Goal: Task Accomplishment & Management: Complete application form

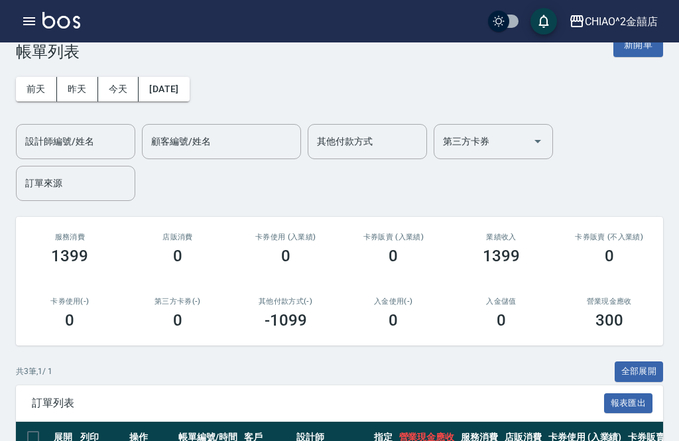
scroll to position [29, 0]
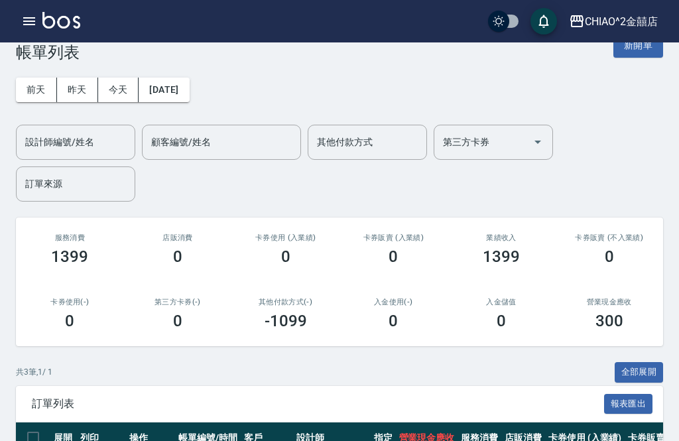
click at [655, 54] on button "新開單" at bounding box center [638, 45] width 50 height 25
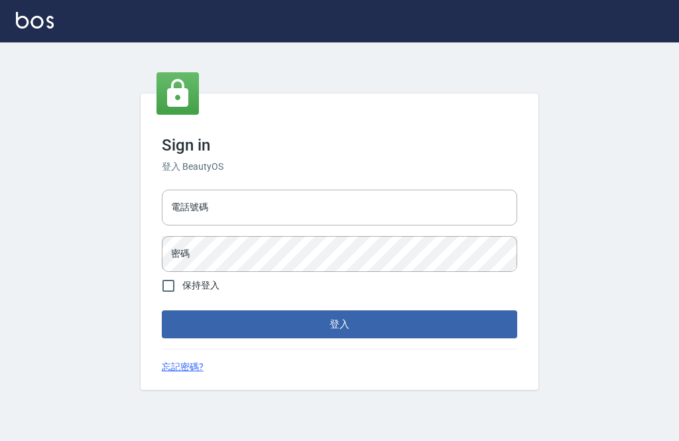
click at [373, 204] on div "Sign in 登入 BeautyOS 電話號碼 電話號碼 密碼 密碼 保持登入 登入 忘記密碼?" at bounding box center [340, 242] width 398 height 296
click at [442, 225] on input "電話號碼" at bounding box center [339, 208] width 355 height 36
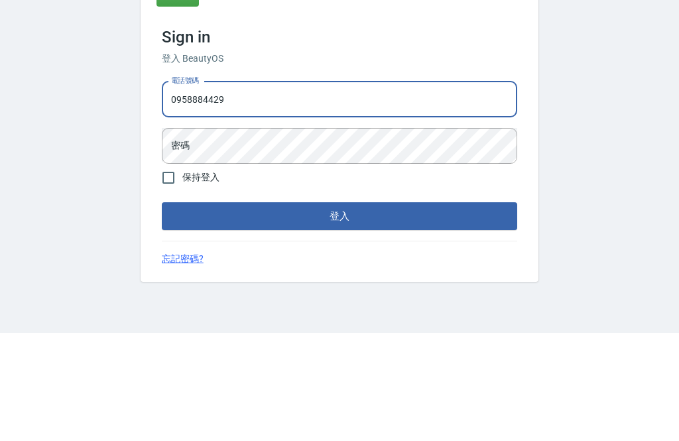
type input "0958884429"
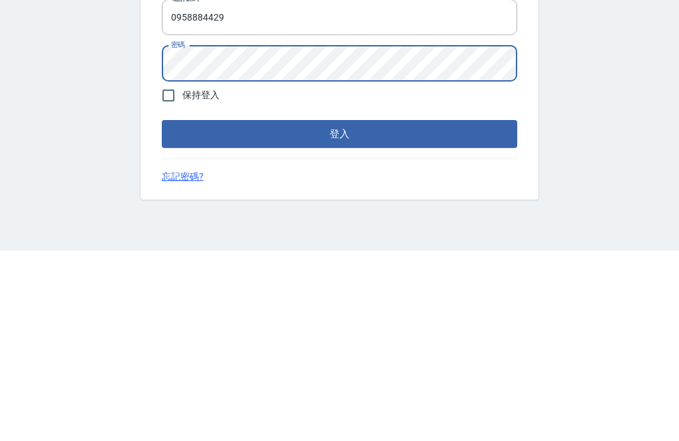
click at [483, 310] on button "登入" at bounding box center [339, 324] width 355 height 28
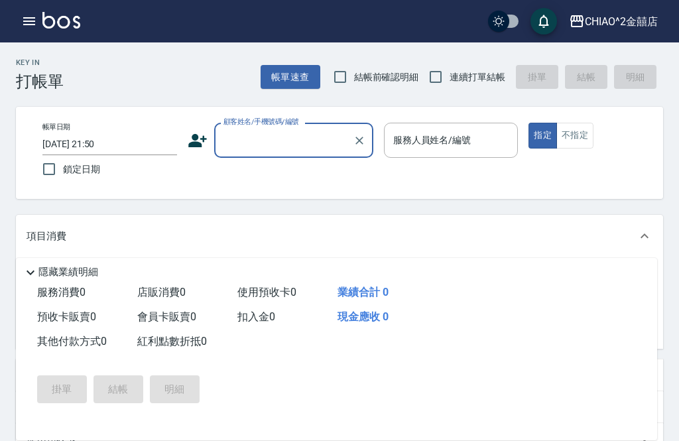
click at [305, 140] on input "顧客姓名/手機號碼/編號" at bounding box center [283, 140] width 127 height 23
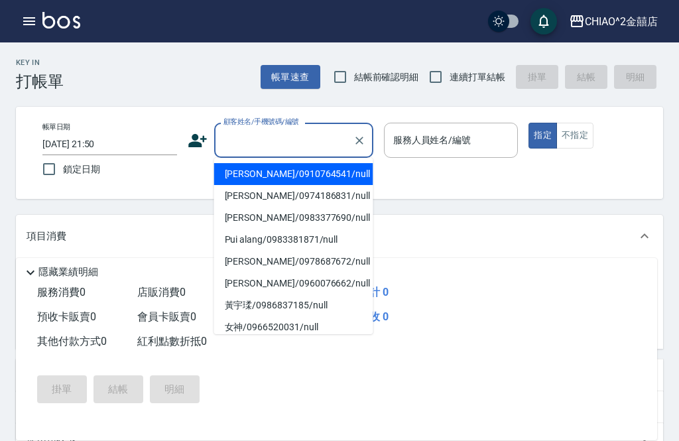
scroll to position [42, 0]
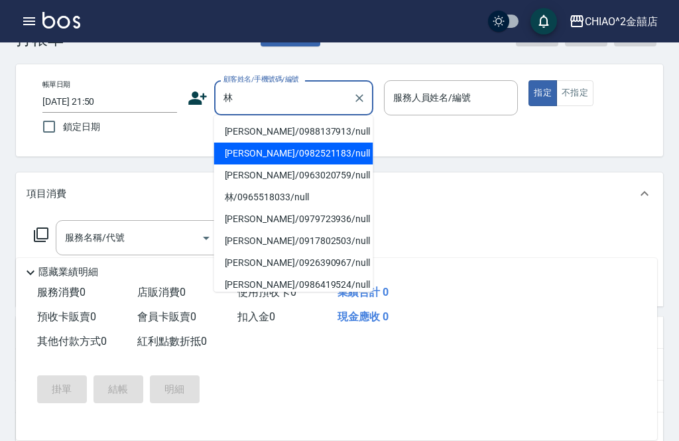
click at [288, 151] on li "林佳穎/0982521183/null" at bounding box center [293, 154] width 159 height 22
type input "林佳穎/0982521183/null"
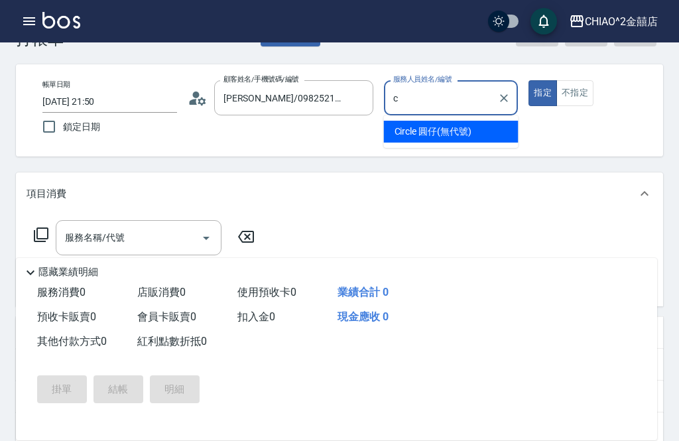
click at [444, 135] on span "Circle 圓仔 (無代號)" at bounding box center [433, 132] width 77 height 14
type input "Circle 圓仔(無代號)"
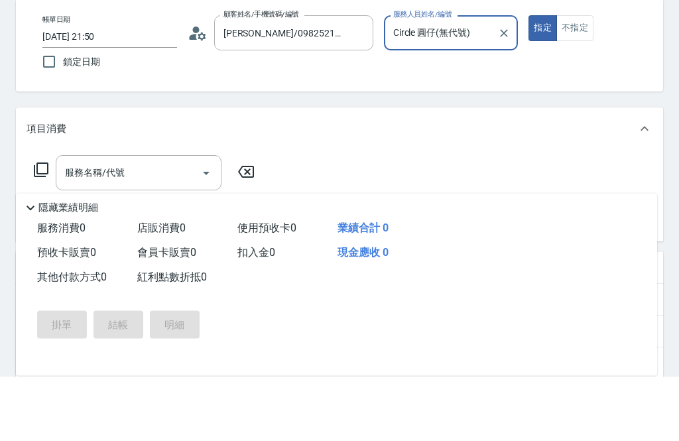
click at [171, 226] on input "服務名稱/代號" at bounding box center [129, 237] width 134 height 23
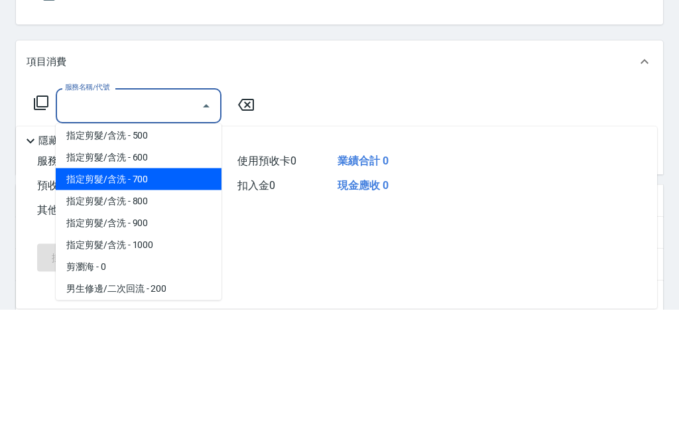
scroll to position [50, 0]
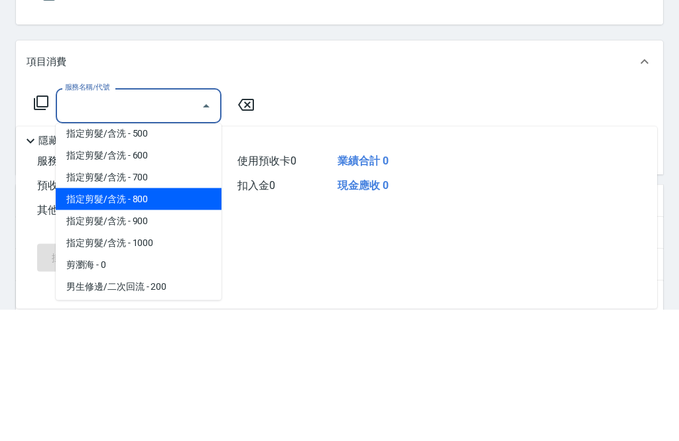
click at [184, 320] on span "指定剪髮/含洗 - 800" at bounding box center [139, 331] width 166 height 22
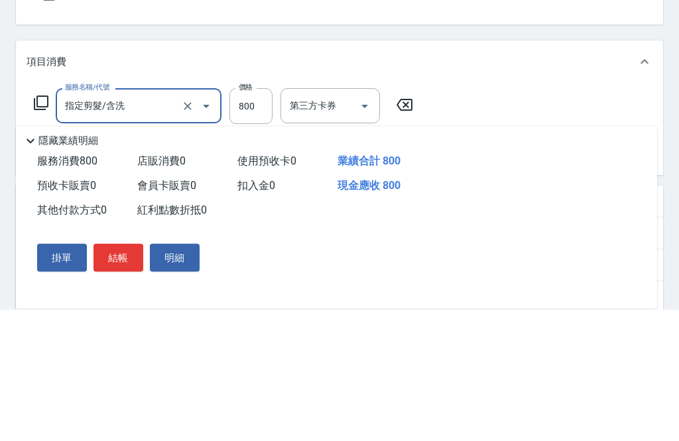
type input "指定剪髮/含洗"
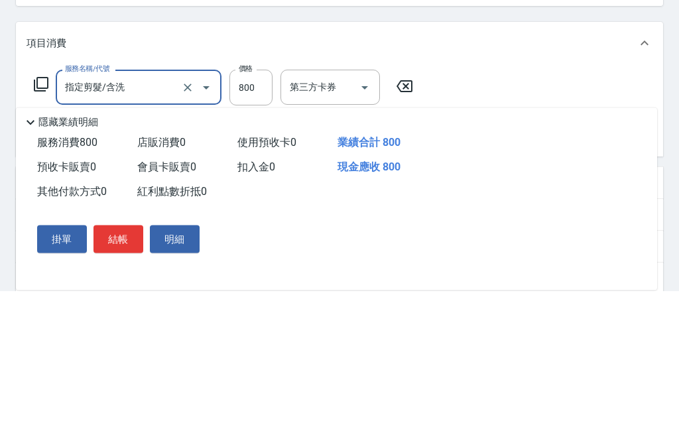
click at [42, 284] on icon at bounding box center [42, 288] width 9 height 9
click at [151, 278] on input "服務名稱/代號" at bounding box center [129, 289] width 134 height 23
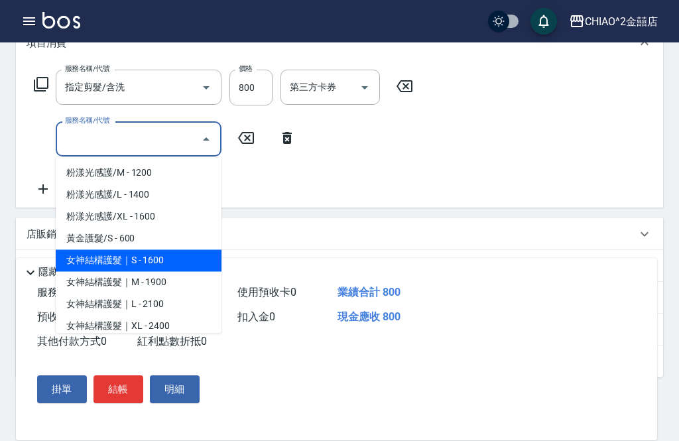
scroll to position [899, 0]
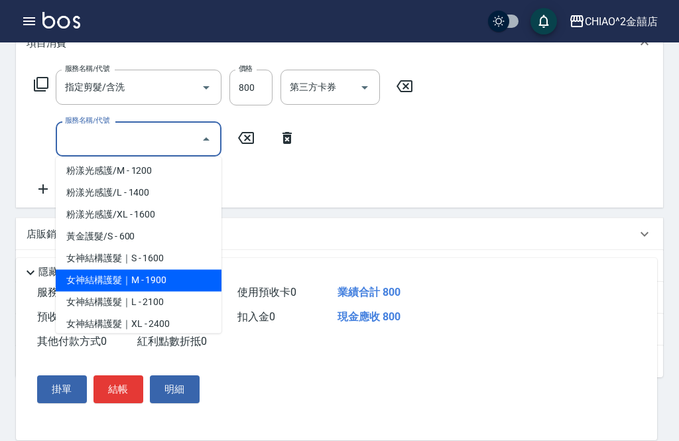
click at [181, 279] on span "女神結構護髮｜M - 1900" at bounding box center [139, 281] width 166 height 22
type input "女神結構護髮｜M"
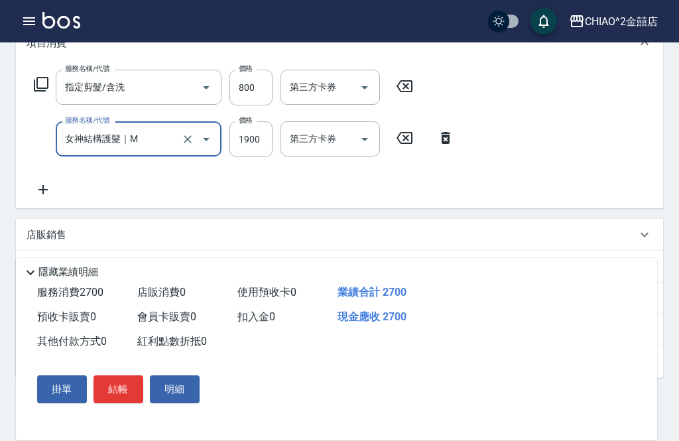
click at [256, 151] on input "1900" at bounding box center [250, 139] width 43 height 36
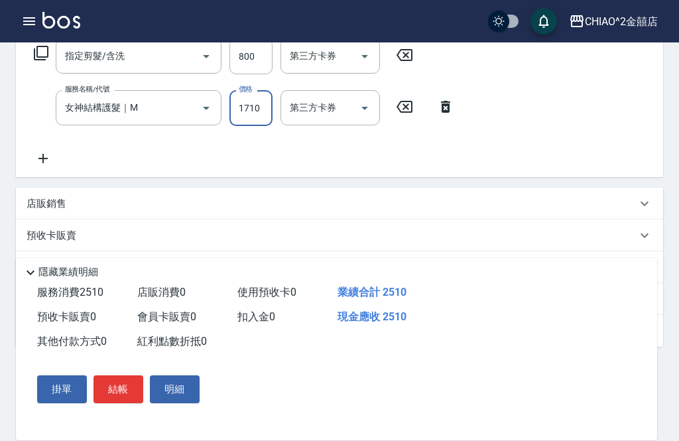
scroll to position [235, 0]
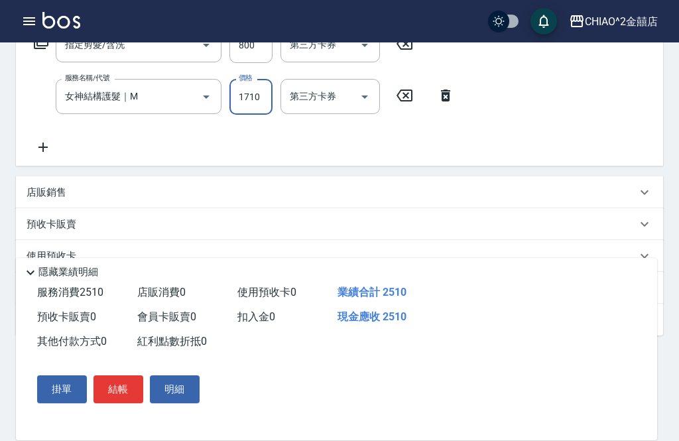
type input "1710"
click at [356, 280] on div "其他付款方式 入金可用餘額: 0" at bounding box center [339, 288] width 647 height 32
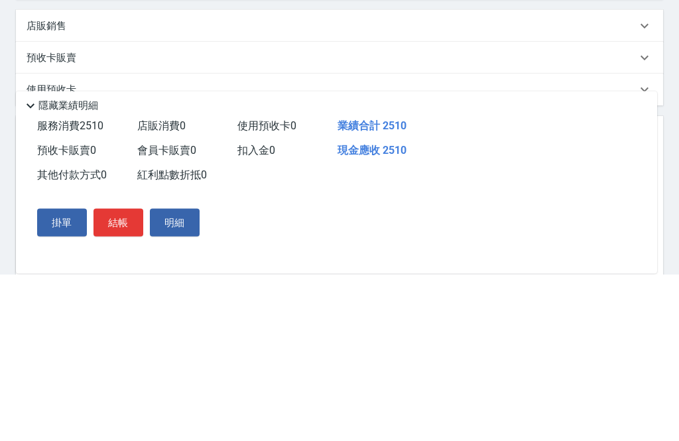
click at [80, 305] on div "預收卡販賣 0" at bounding box center [82, 317] width 100 height 25
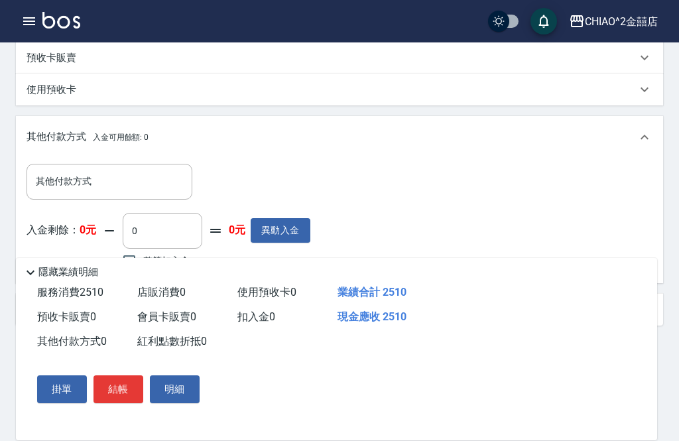
click at [137, 193] on input "其他付款方式" at bounding box center [109, 181] width 154 height 23
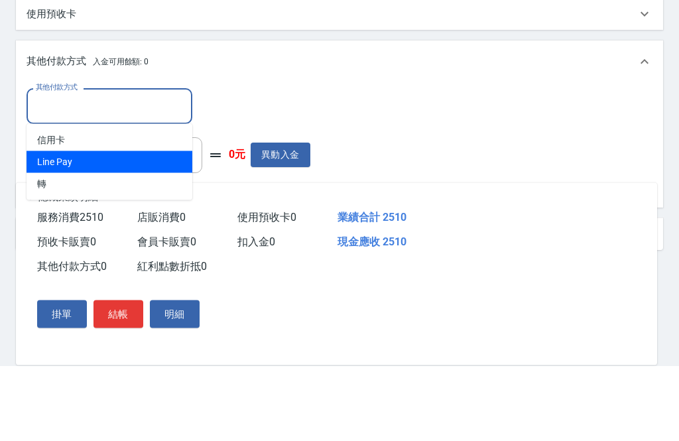
click at [127, 227] on span "Line Pay" at bounding box center [110, 238] width 166 height 22
type input "Line Pay"
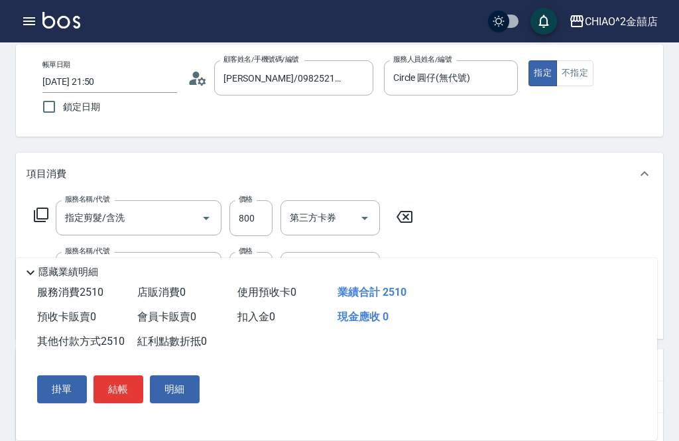
scroll to position [59, 0]
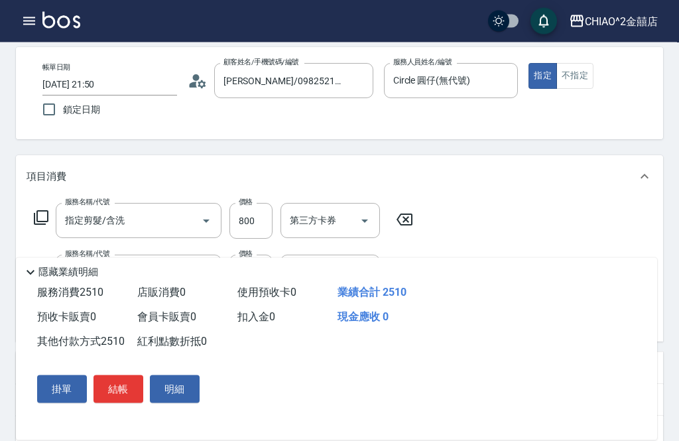
type input "2510"
click at [123, 391] on button "結帳" at bounding box center [119, 389] width 50 height 28
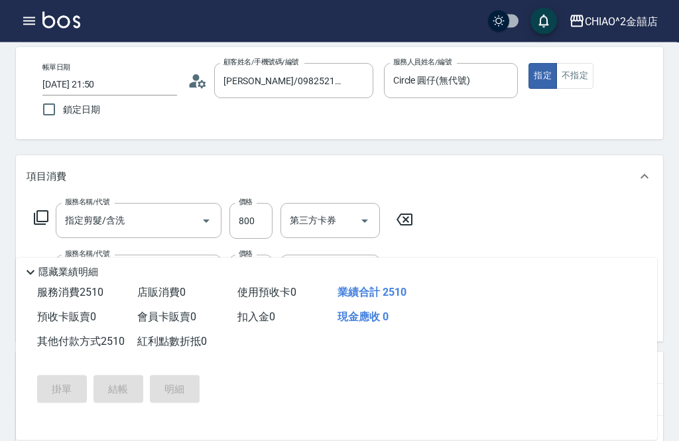
scroll to position [60, 0]
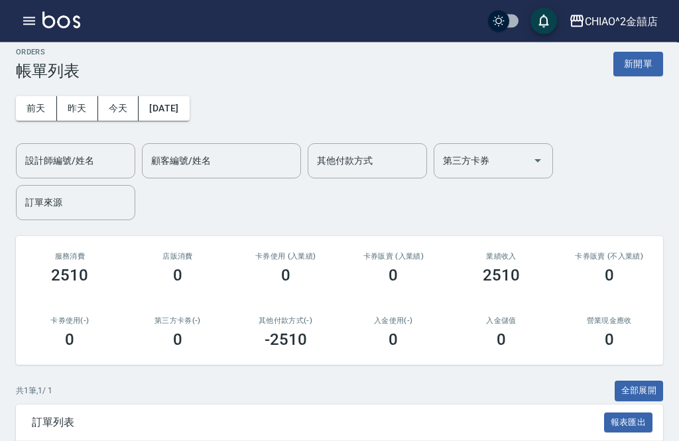
scroll to position [7, 0]
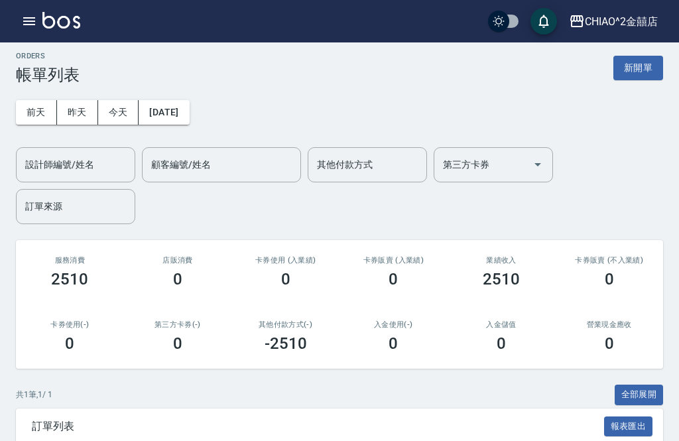
click at [646, 71] on button "新開單" at bounding box center [638, 68] width 50 height 25
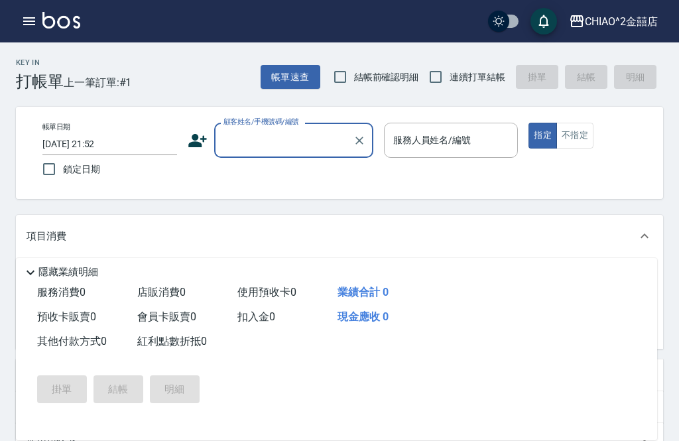
click at [291, 150] on input "顧客姓名/手機號碼/編號" at bounding box center [283, 140] width 127 height 23
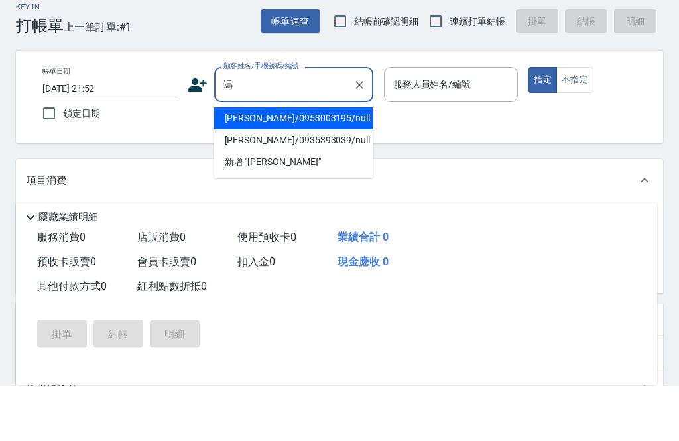
click at [305, 163] on li "馮鈺淋/0953003195/null" at bounding box center [293, 174] width 159 height 22
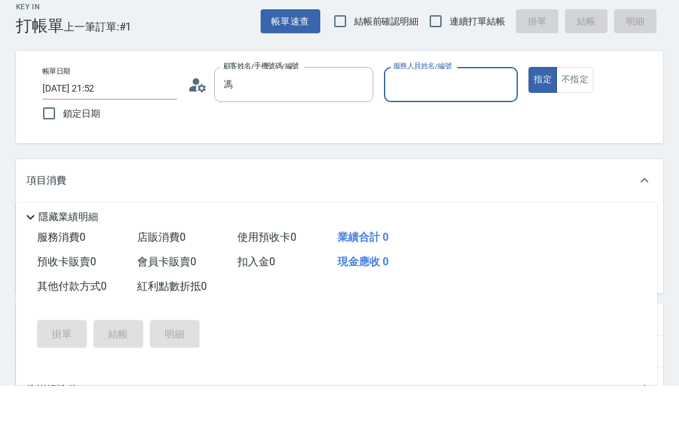
type input "馮鈺淋/0953003195/null"
click at [451, 129] on input "服務人員姓名/編號" at bounding box center [451, 140] width 123 height 23
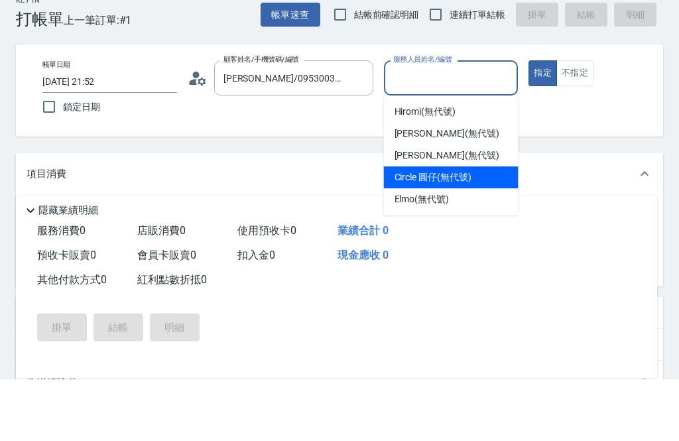
click at [471, 233] on span "Circle 圓仔 (無代號)" at bounding box center [433, 240] width 77 height 14
type input "Circle 圓仔(無代號)"
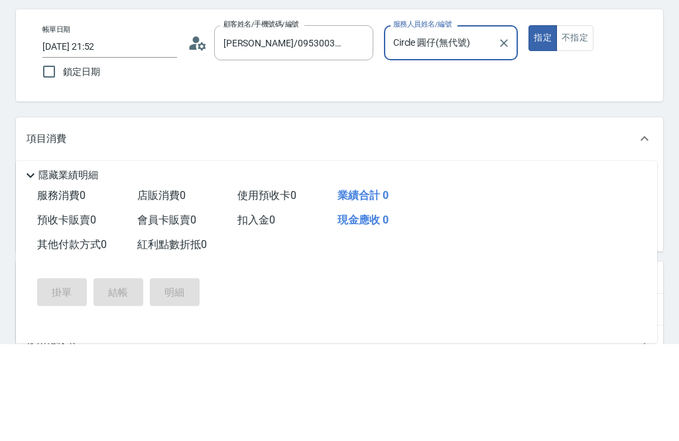
click at [162, 269] on input "服務名稱/代號" at bounding box center [129, 280] width 134 height 23
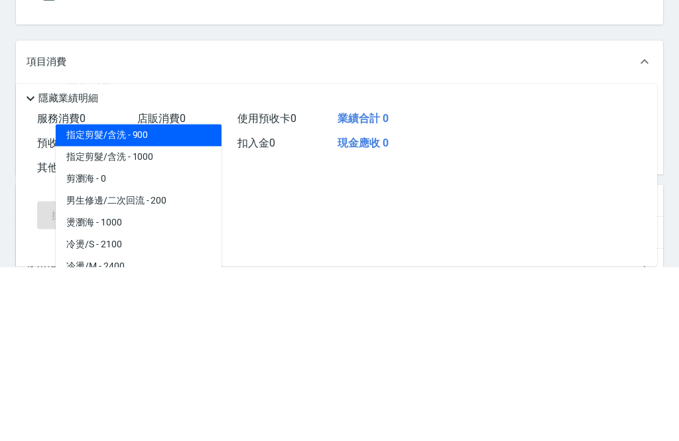
scroll to position [144, 0]
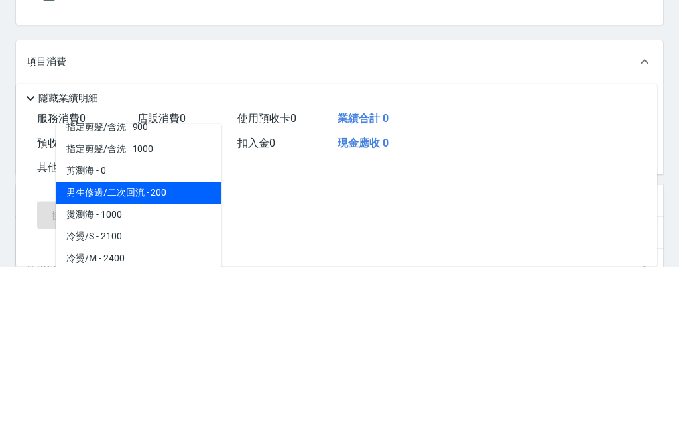
click at [180, 357] on span "男生修邊/二次回流 - 200" at bounding box center [139, 368] width 166 height 22
type input "男生修邊/二次回流"
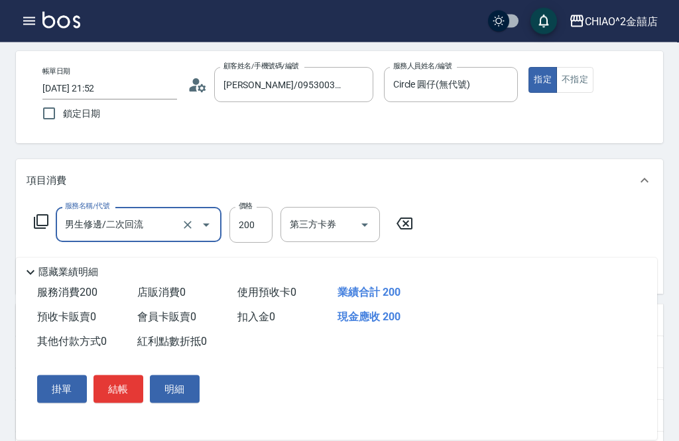
scroll to position [36, 0]
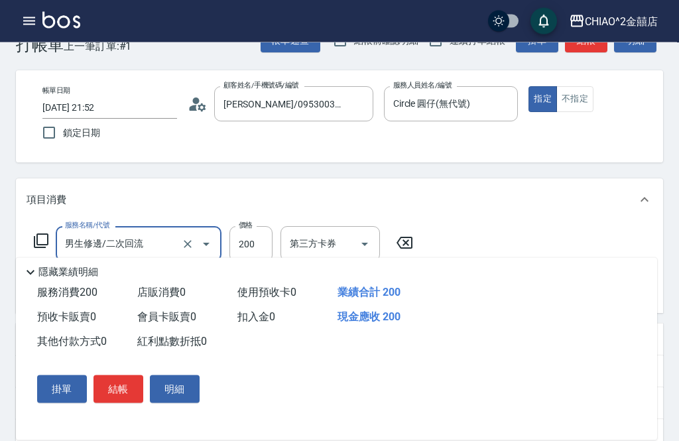
click at [119, 403] on button "結帳" at bounding box center [119, 389] width 50 height 28
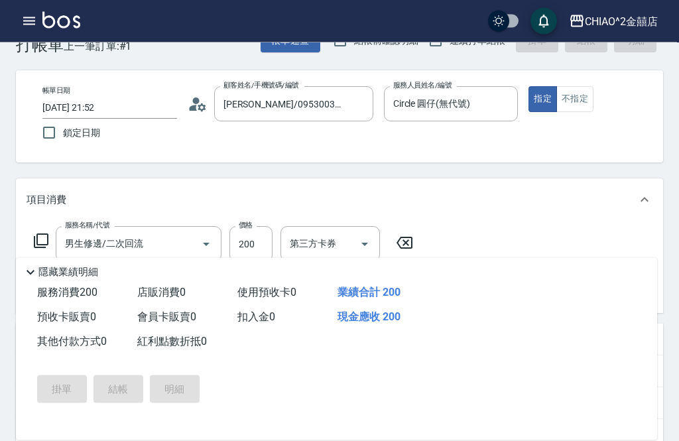
scroll to position [36, 0]
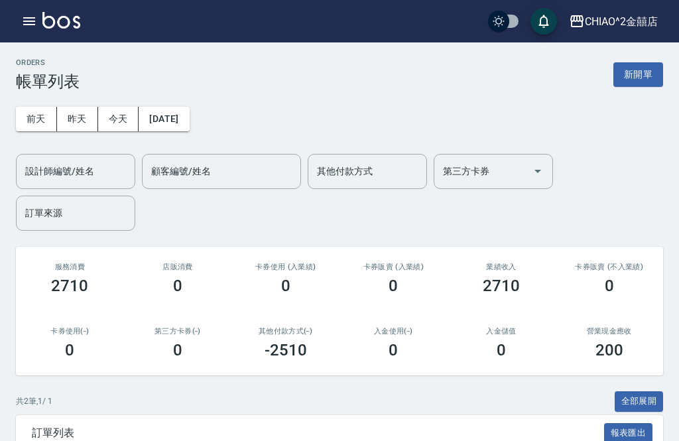
click at [658, 74] on button "新開單" at bounding box center [638, 74] width 50 height 25
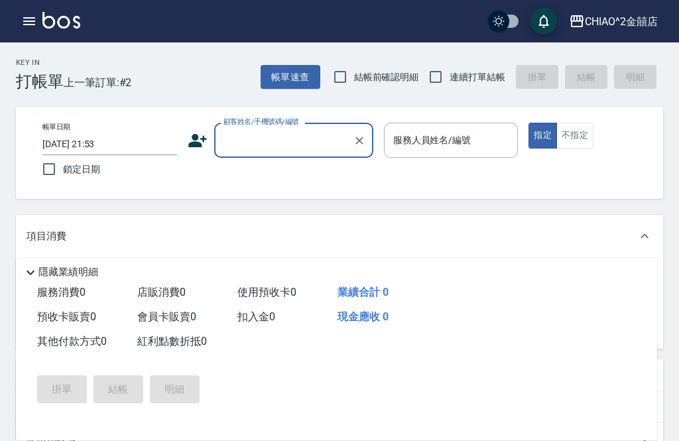
click at [296, 145] on input "顧客姓名/手機號碼/編號" at bounding box center [283, 140] width 127 height 23
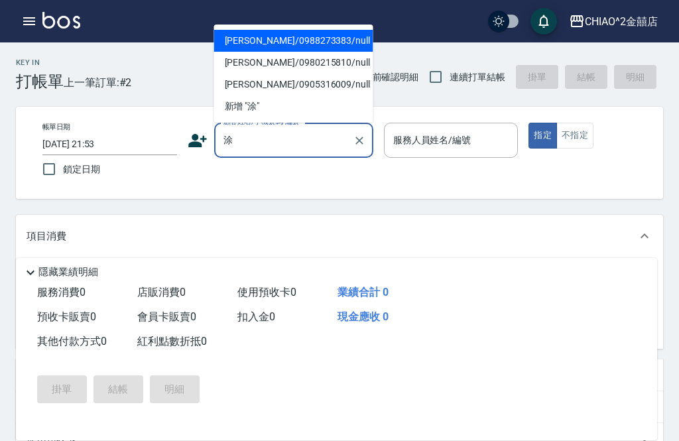
click at [322, 40] on li "涂妤榛/0988273383/null" at bounding box center [293, 41] width 159 height 22
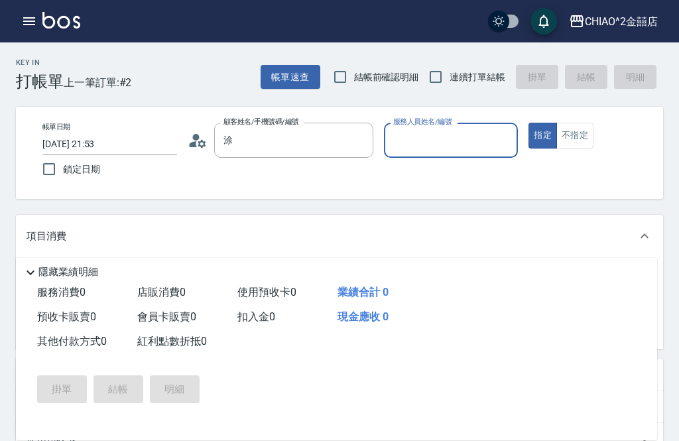
type input "涂妤榛/0988273383/null"
click at [462, 137] on input "服務人員姓名/編號" at bounding box center [451, 140] width 123 height 23
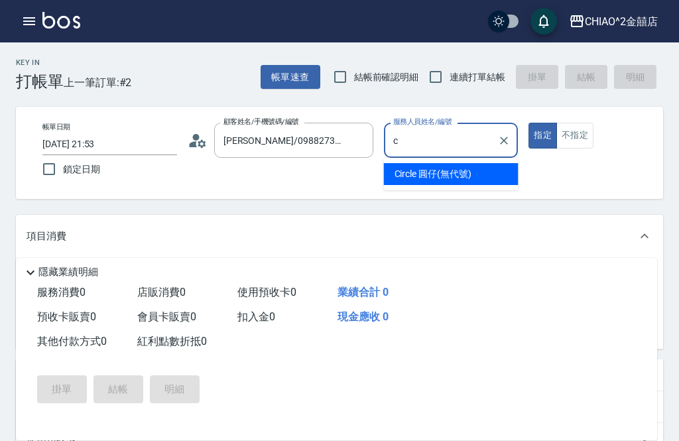
click at [444, 172] on span "Circle 圓仔 (無代號)" at bounding box center [433, 174] width 77 height 14
type input "Circle 圓仔(無代號)"
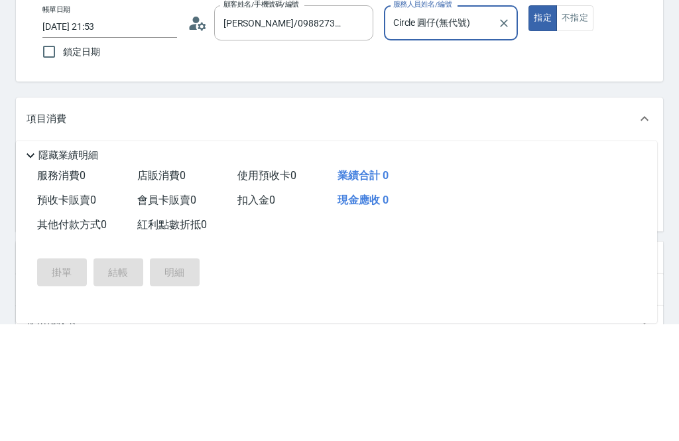
click at [182, 269] on input "服務名稱/代號" at bounding box center [129, 280] width 134 height 23
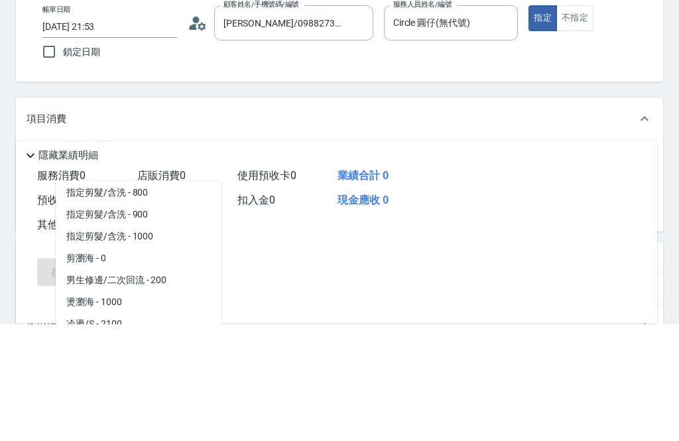
scroll to position [116, 0]
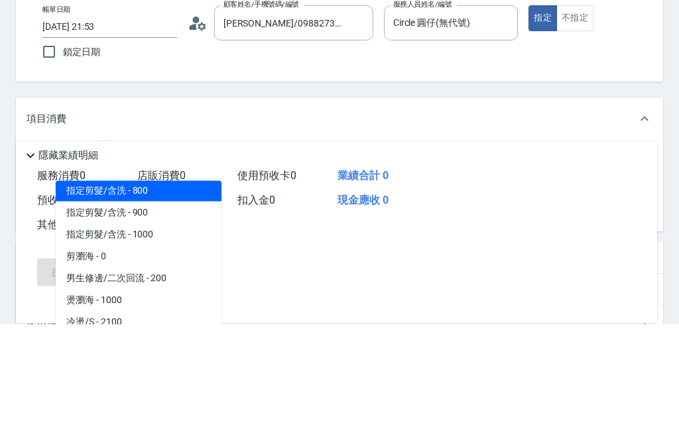
click at [160, 297] on span "指定剪髮/含洗 - 800" at bounding box center [139, 308] width 166 height 22
type input "指定剪髮/含洗"
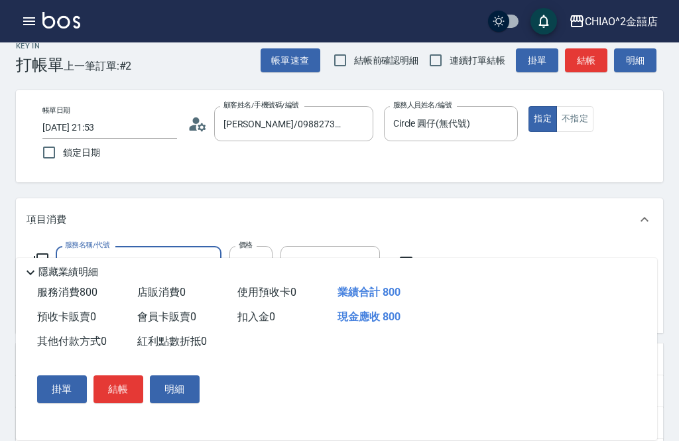
scroll to position [2, 0]
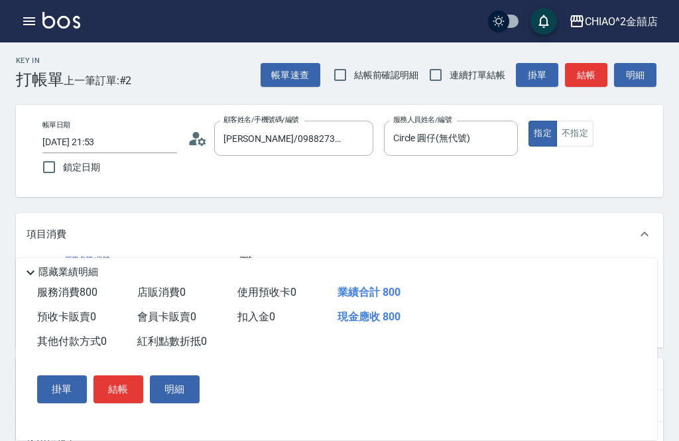
click at [129, 403] on button "結帳" at bounding box center [119, 389] width 50 height 28
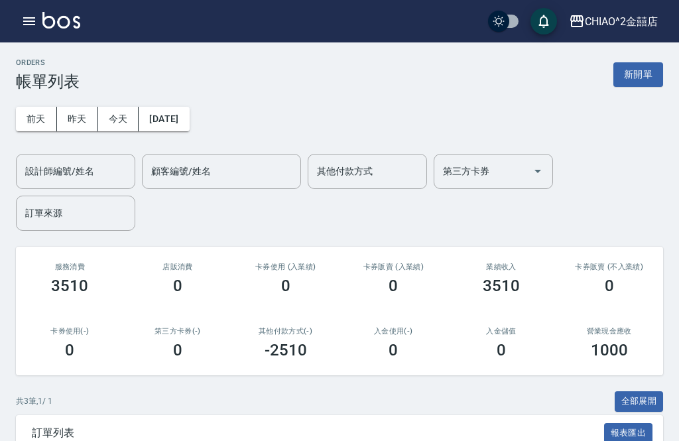
click at [638, 78] on button "新開單" at bounding box center [638, 74] width 50 height 25
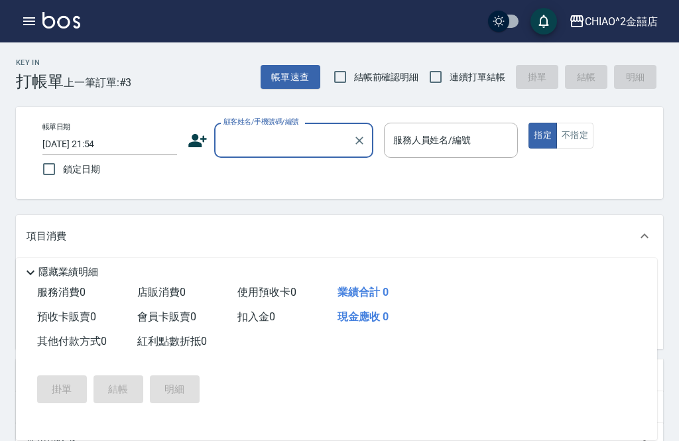
click at [287, 140] on input "顧客姓名/手機號碼/編號" at bounding box center [283, 140] width 127 height 23
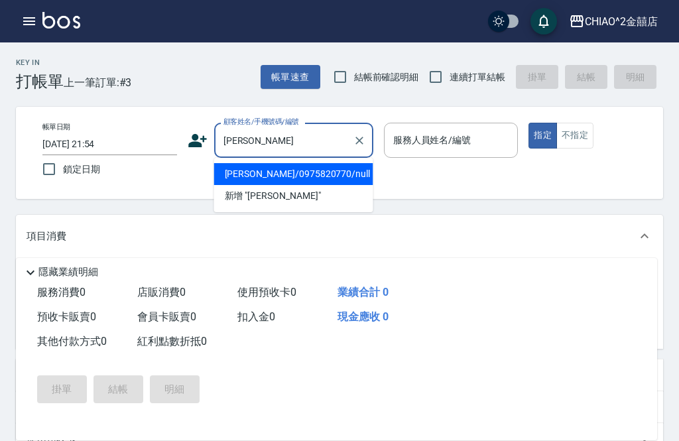
click at [306, 173] on li "陳偉翔/0975820770/null" at bounding box center [293, 174] width 159 height 22
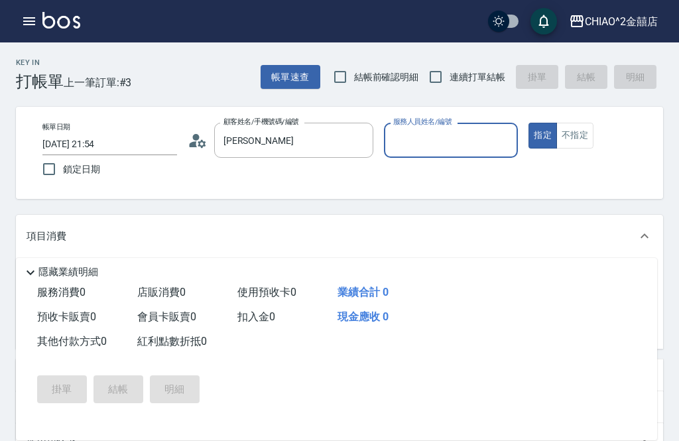
type input "陳偉翔/0975820770/null"
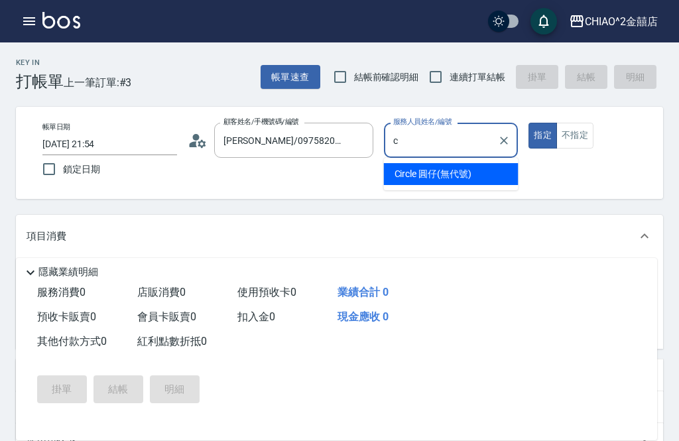
click at [436, 174] on span "Circle 圓仔 (無代號)" at bounding box center [433, 174] width 77 height 14
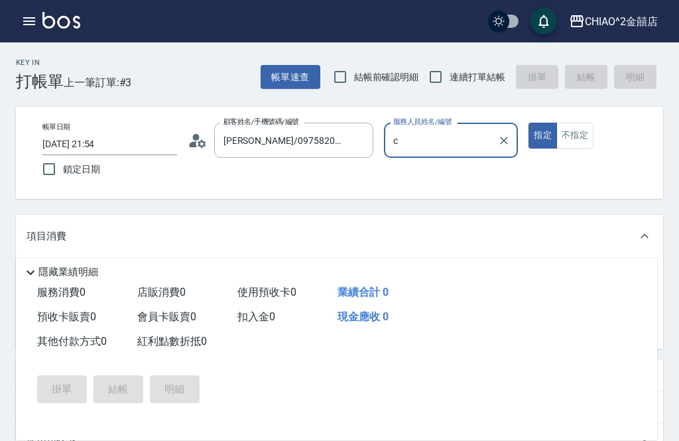
type input "Circle 圓仔(無代號)"
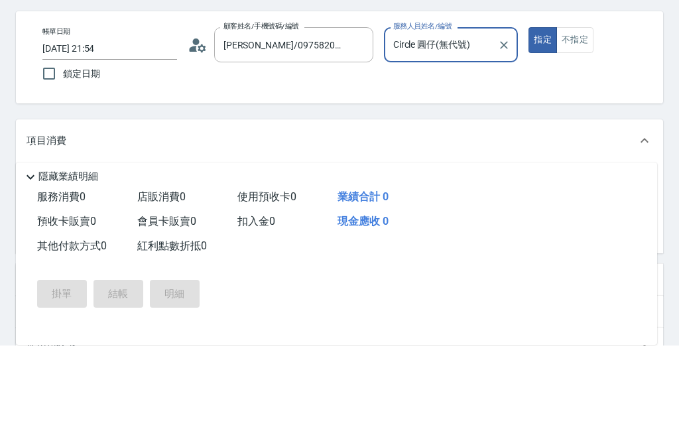
click at [156, 269] on input "服務名稱/代號" at bounding box center [129, 280] width 134 height 23
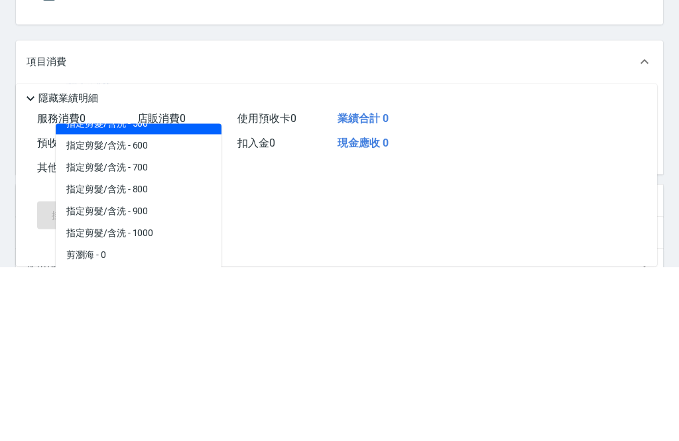
scroll to position [60, 0]
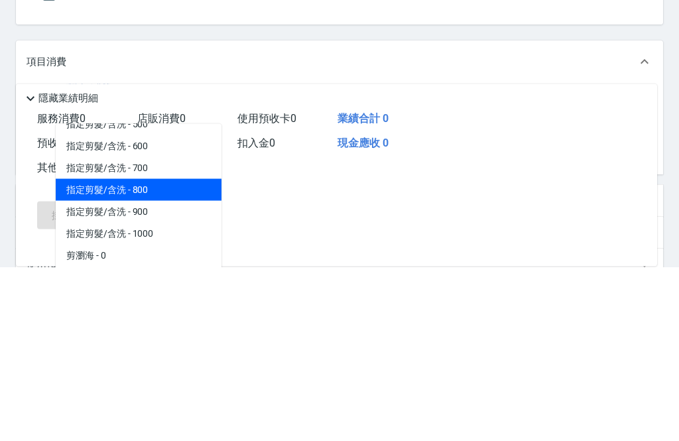
click at [184, 353] on span "指定剪髮/含洗 - 800" at bounding box center [139, 364] width 166 height 22
type input "指定剪髮/含洗"
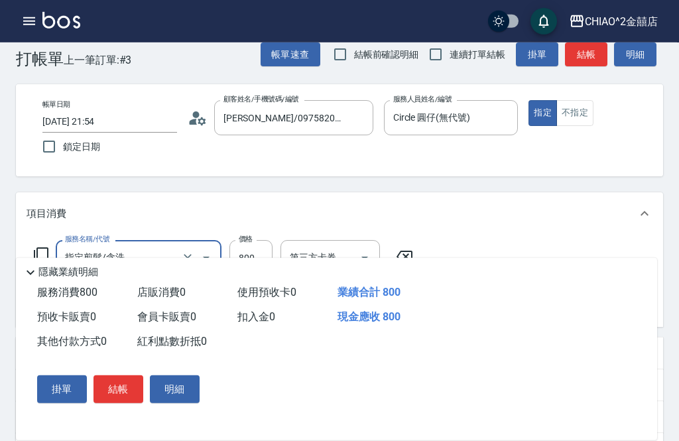
scroll to position [35, 0]
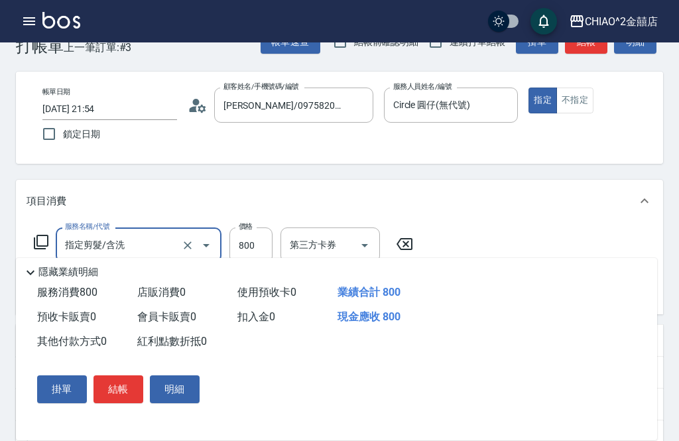
click at [125, 389] on button "結帳" at bounding box center [119, 389] width 50 height 28
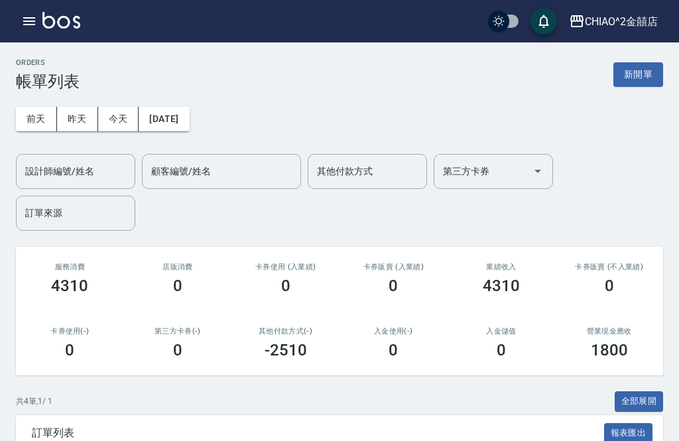
scroll to position [23, 0]
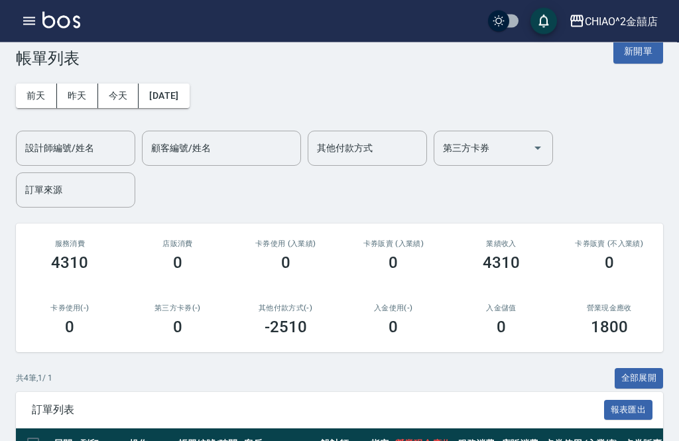
click at [649, 56] on button "新開單" at bounding box center [638, 52] width 50 height 25
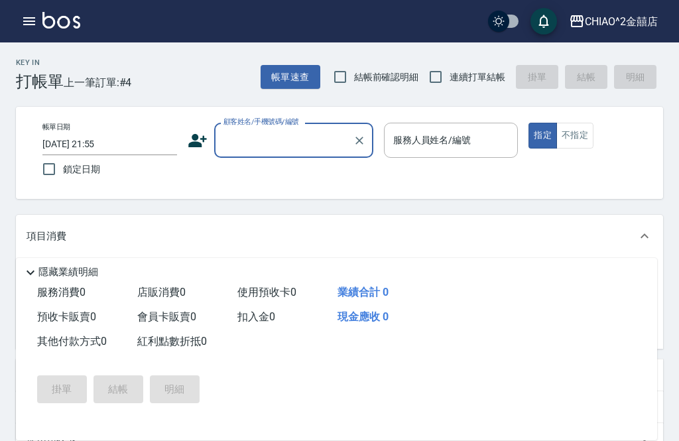
click at [310, 151] on input "顧客姓名/手機號碼/編號" at bounding box center [283, 140] width 127 height 23
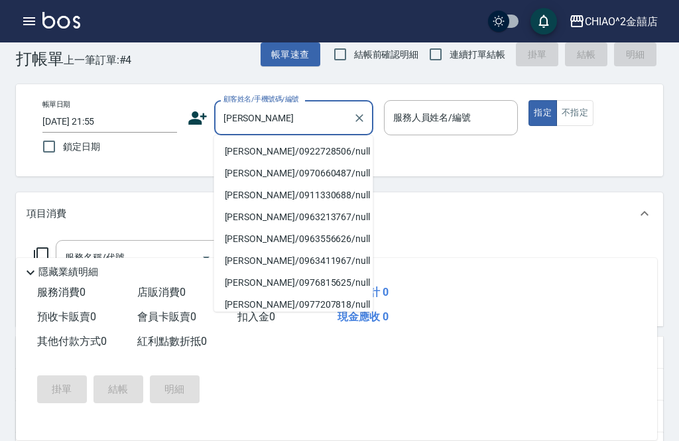
scroll to position [21, 0]
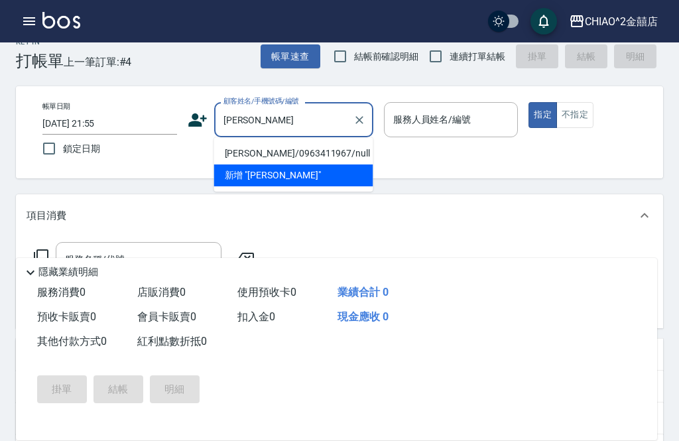
click at [308, 154] on li "楊運臻/0963411967/null" at bounding box center [293, 154] width 159 height 22
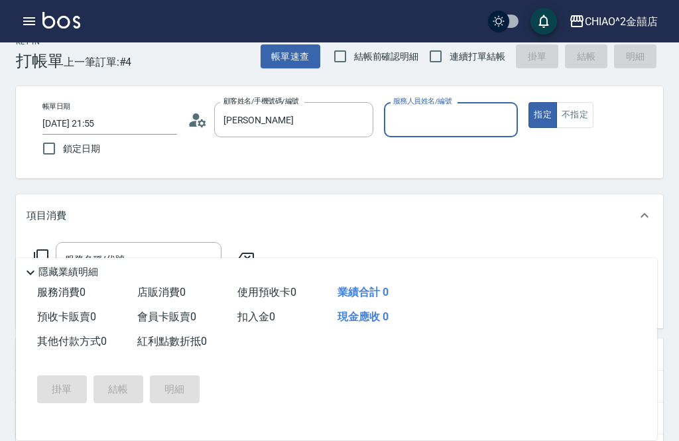
type input "楊運臻/0963411967/null"
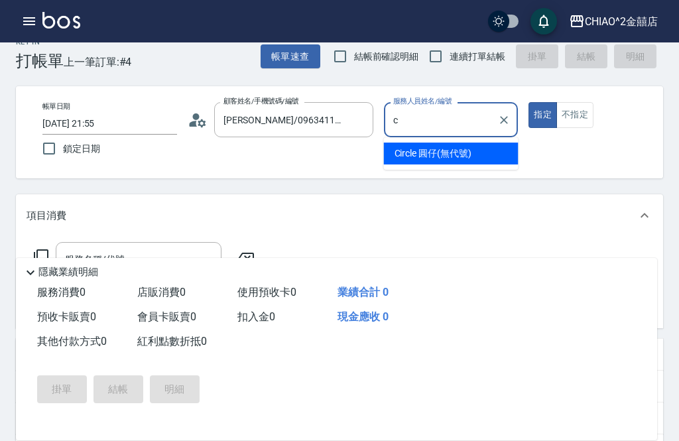
click at [448, 154] on span "Circle 圓仔 (無代號)" at bounding box center [433, 154] width 77 height 14
type input "Circle 圓仔(無代號)"
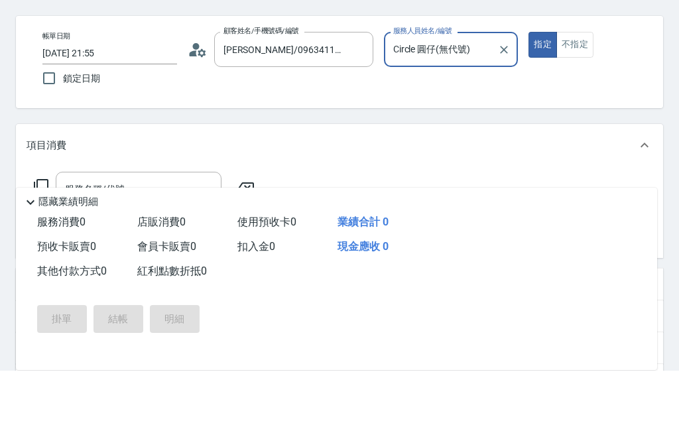
click at [190, 248] on input "服務名稱/代號" at bounding box center [129, 259] width 134 height 23
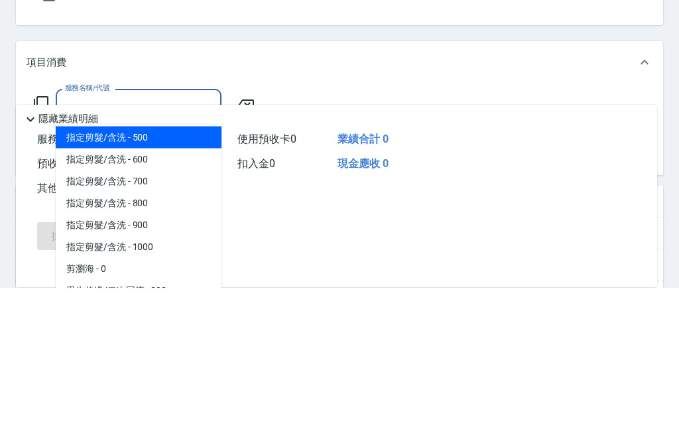
scroll to position [48, 0]
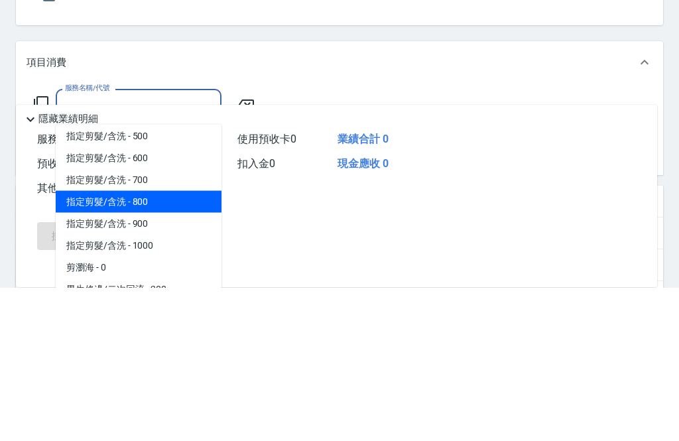
click at [180, 344] on span "指定剪髮/含洗 - 800" at bounding box center [139, 355] width 166 height 22
type input "指定剪髮/含洗"
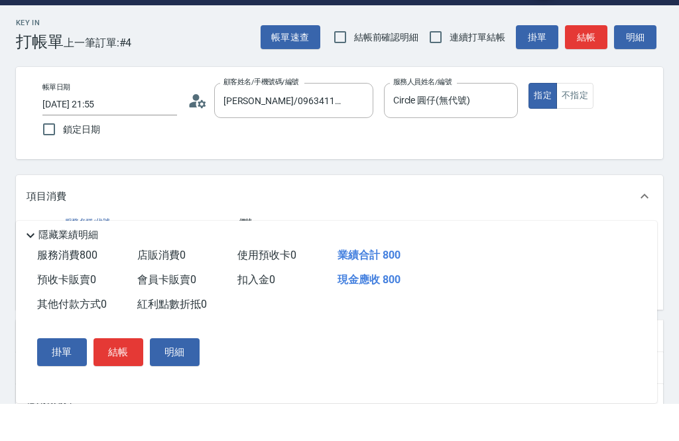
scroll to position [42, 0]
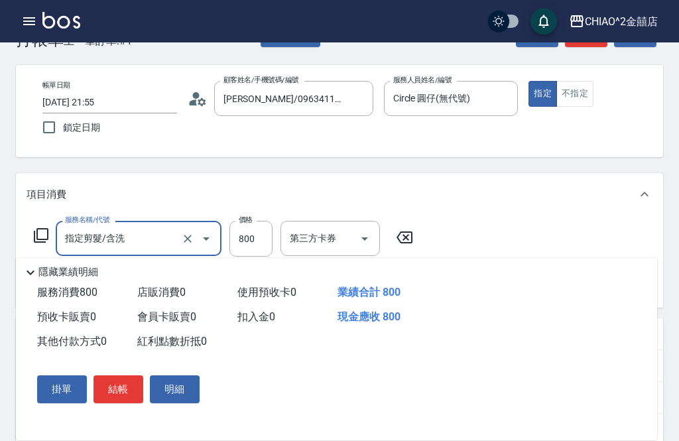
click at [114, 390] on button "結帳" at bounding box center [119, 389] width 50 height 28
